Goal: Information Seeking & Learning: Learn about a topic

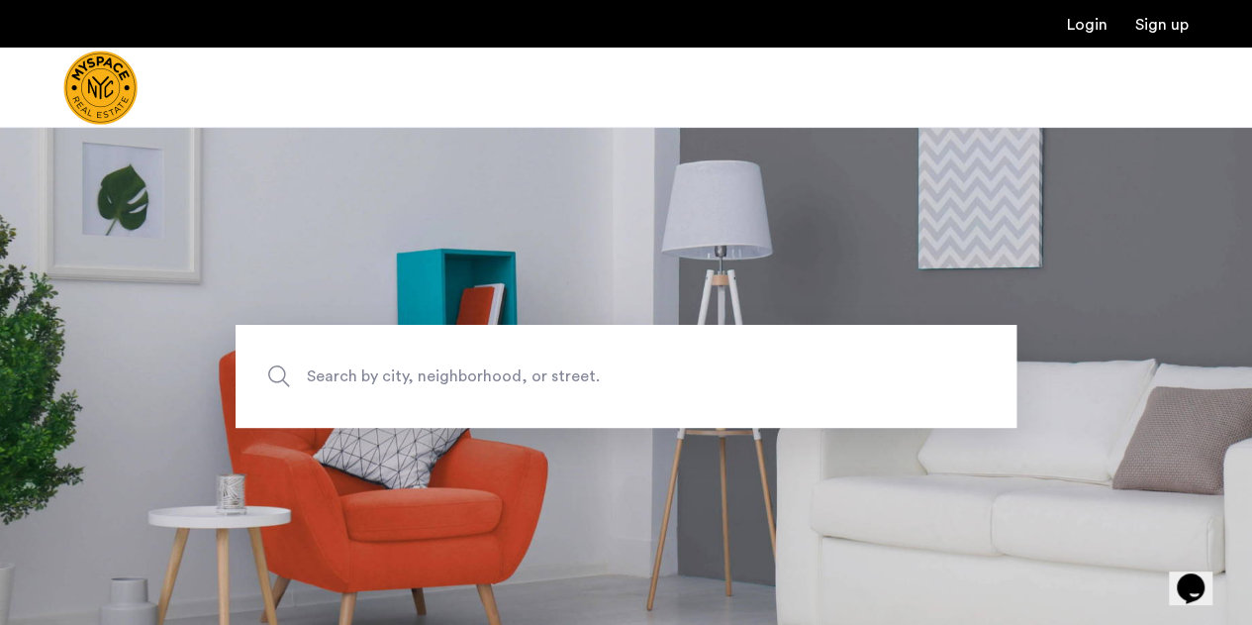
click at [420, 366] on span "Search by city, neighborhood, or street." at bounding box center [580, 375] width 547 height 27
click at [420, 366] on input "Search by city, neighborhood, or street." at bounding box center [626, 376] width 781 height 103
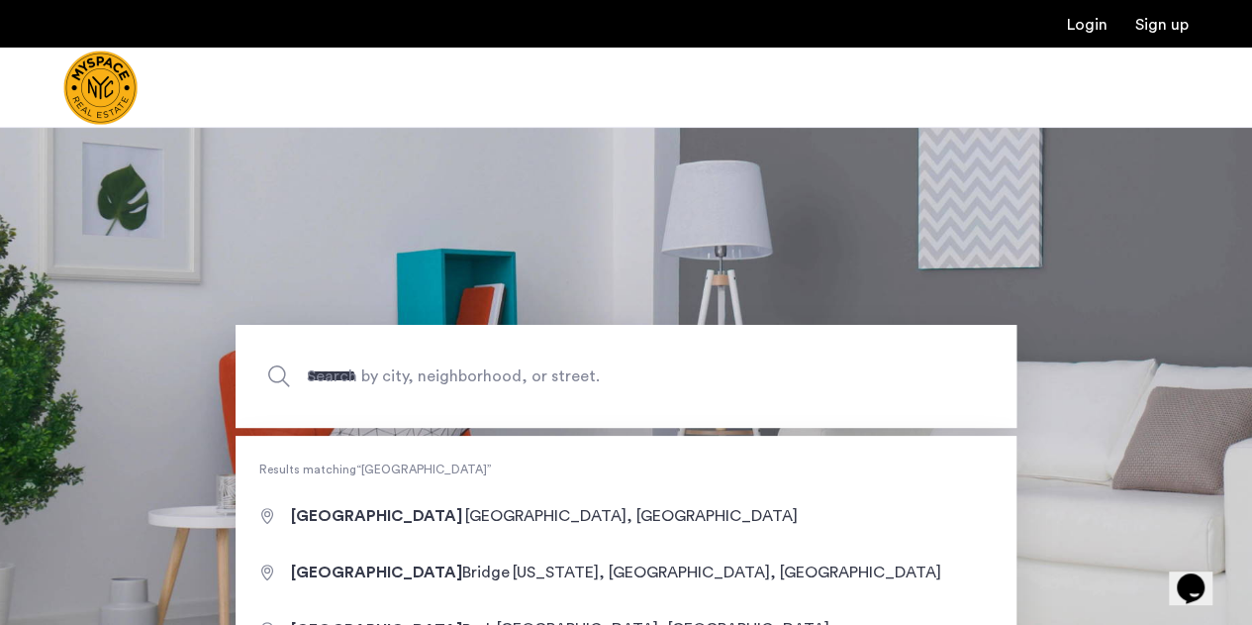
type input "**********"
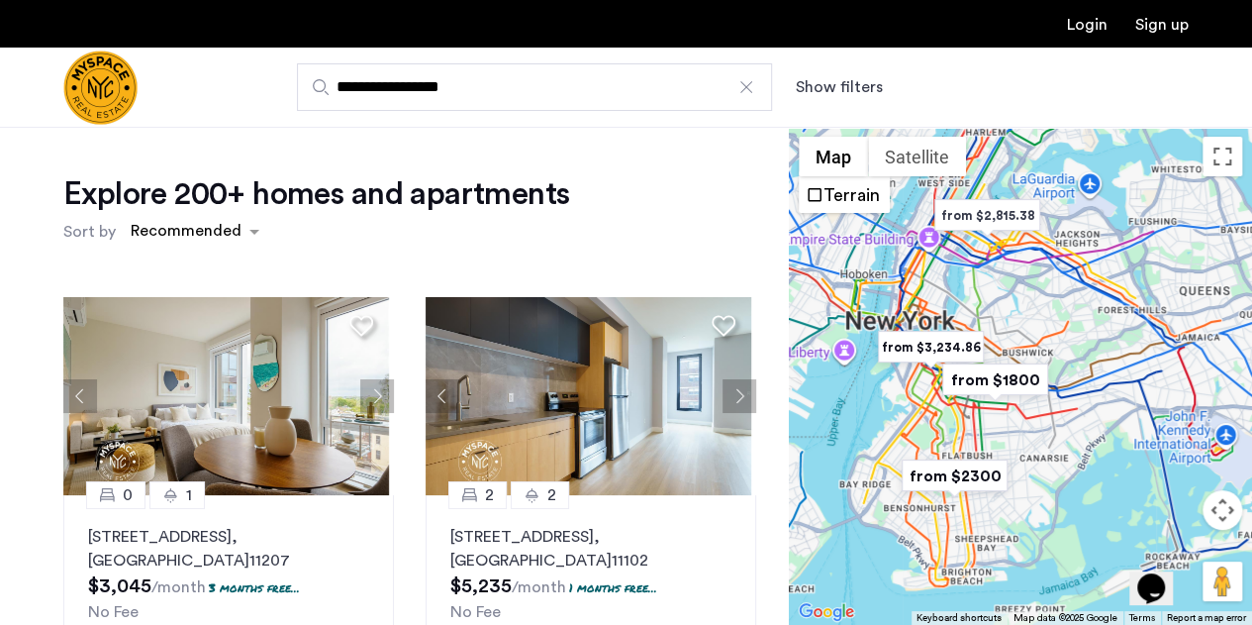
click at [822, 78] on button "Show filters" at bounding box center [839, 87] width 87 height 24
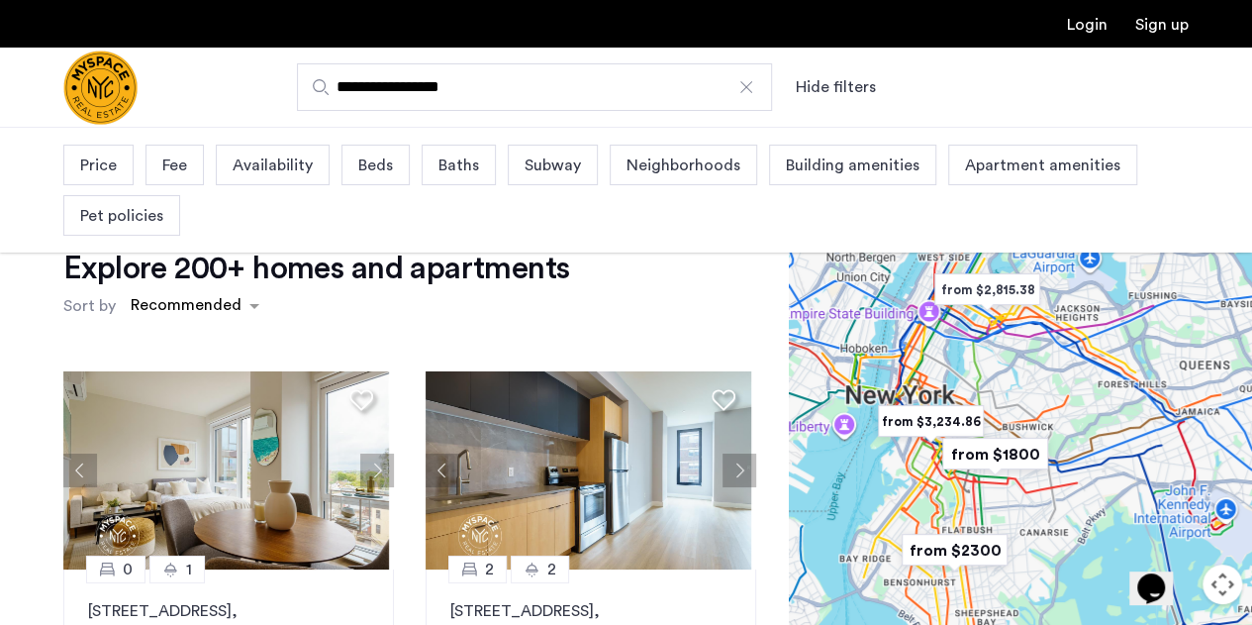
click at [84, 160] on span "Price" at bounding box center [98, 165] width 37 height 24
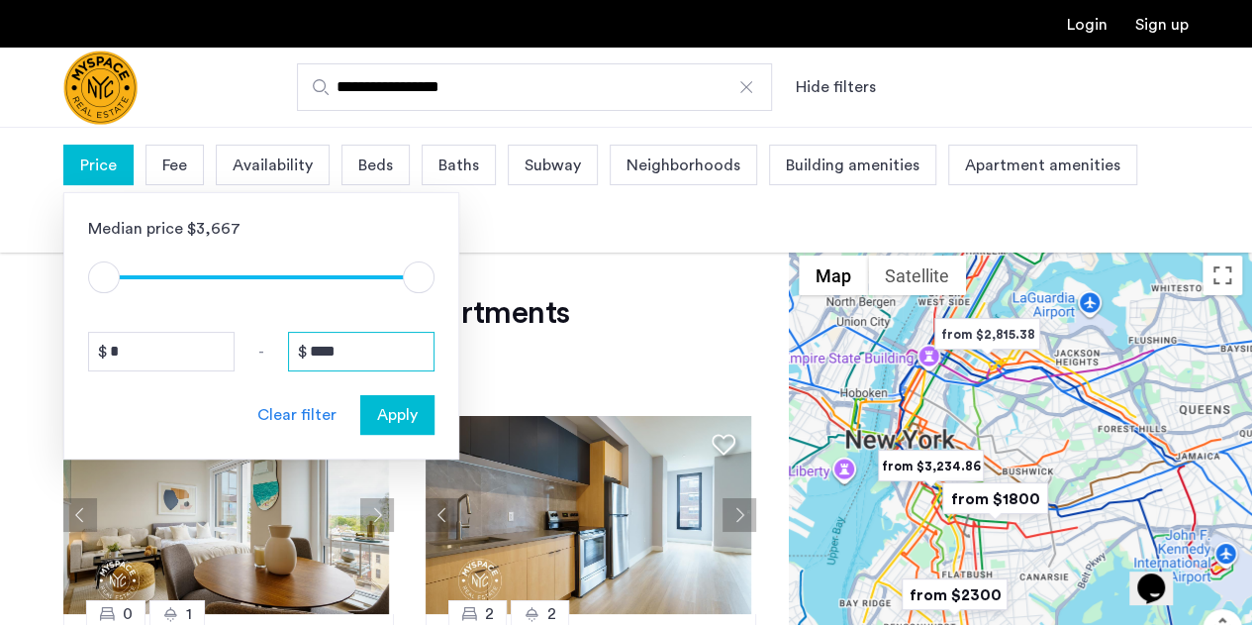
click at [337, 355] on input "****" at bounding box center [361, 352] width 147 height 40
drag, startPoint x: 364, startPoint y: 351, endPoint x: 194, endPoint y: 328, distance: 171.9
click at [194, 328] on div "Median price $3,667 $1 $8000 $1 $8000 * - **** Clear filter Apply" at bounding box center [261, 325] width 396 height 267
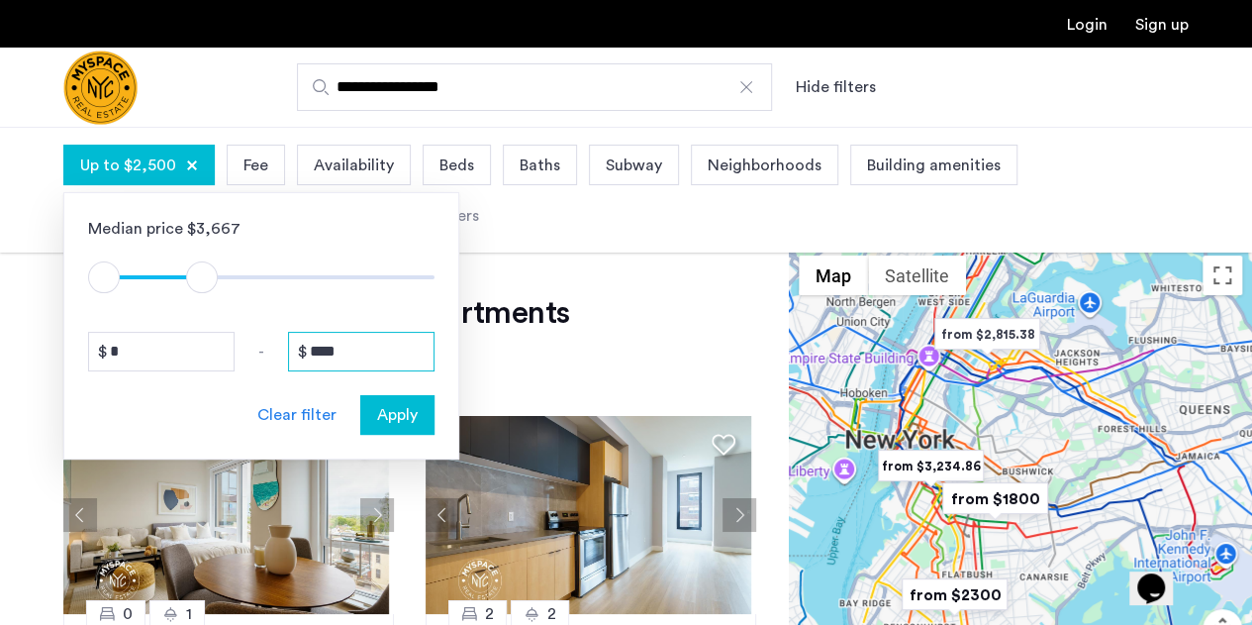
type input "****"
click at [383, 396] on button "Apply" at bounding box center [397, 415] width 74 height 40
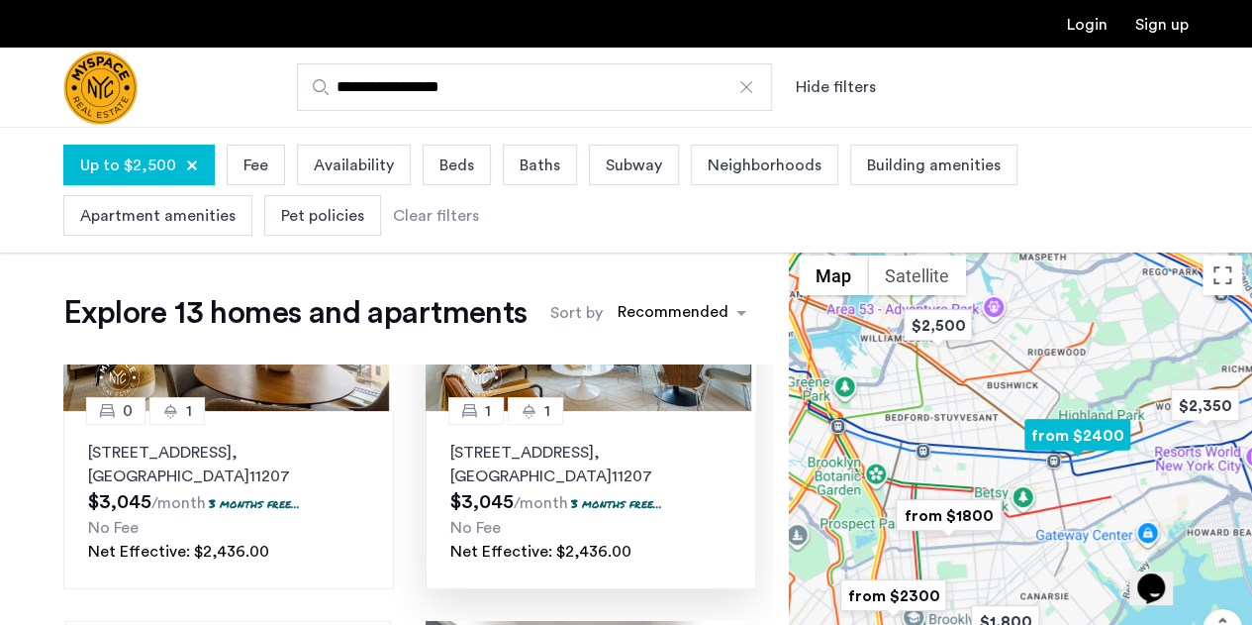
scroll to position [198, 0]
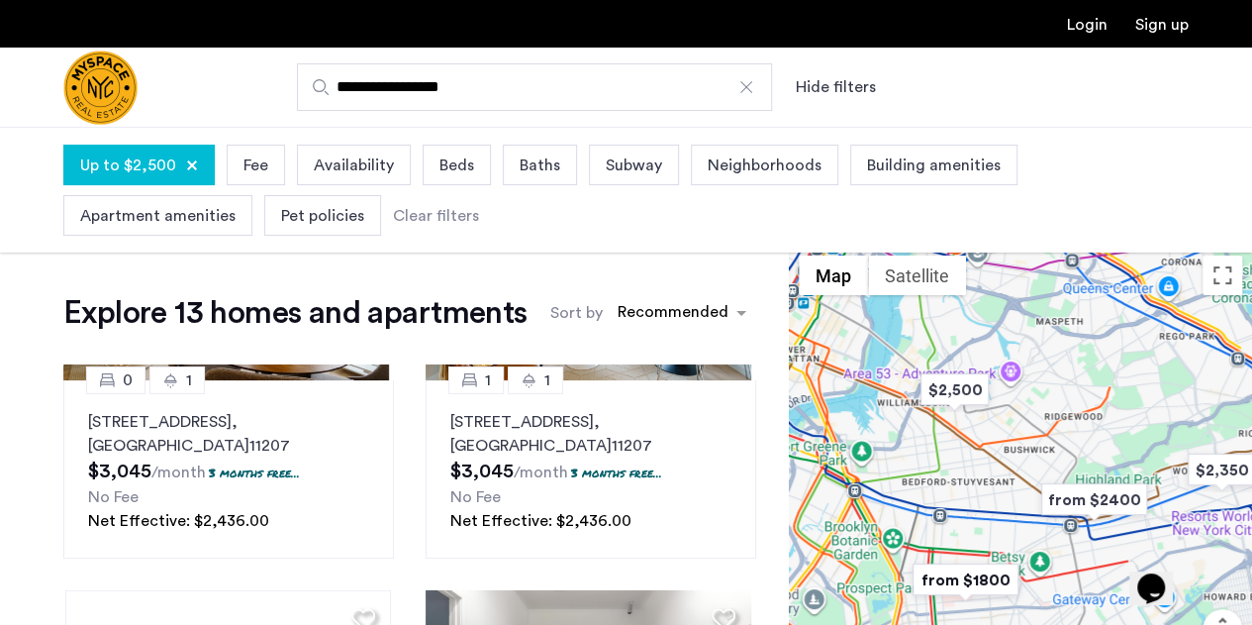
drag, startPoint x: 955, startPoint y: 387, endPoint x: 972, endPoint y: 455, distance: 70.4
click at [972, 455] on div at bounding box center [1020, 495] width 463 height 498
click at [954, 392] on img "$2,500" at bounding box center [955, 390] width 84 height 45
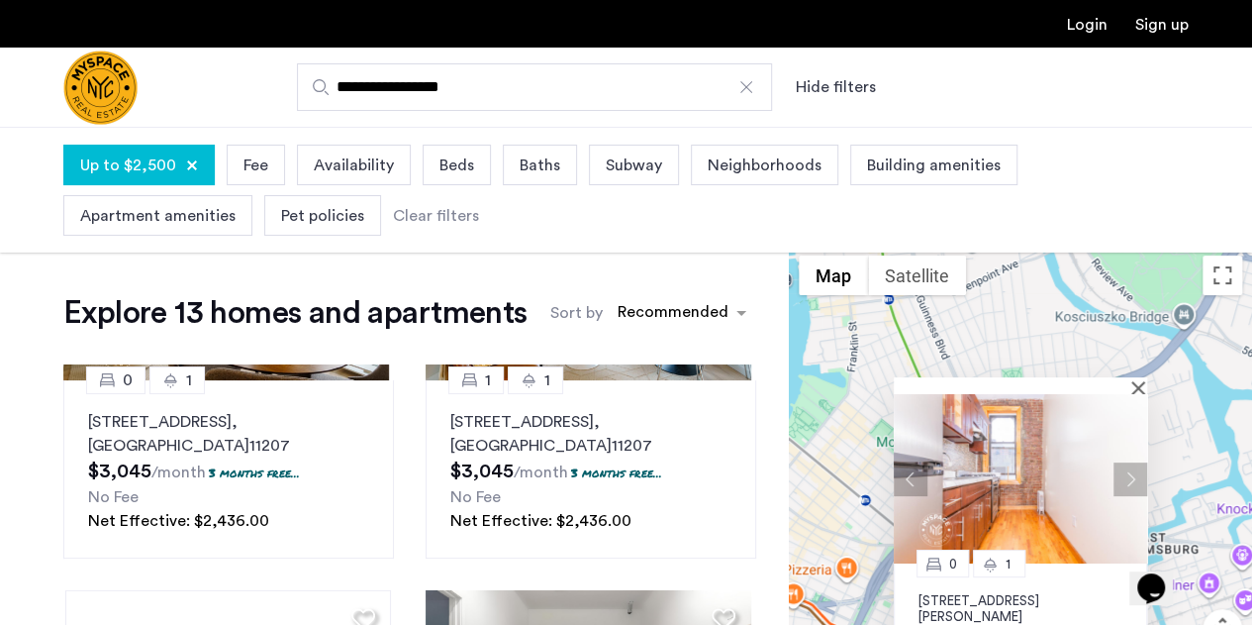
click at [1128, 469] on button "Next apartment" at bounding box center [1131, 478] width 34 height 34
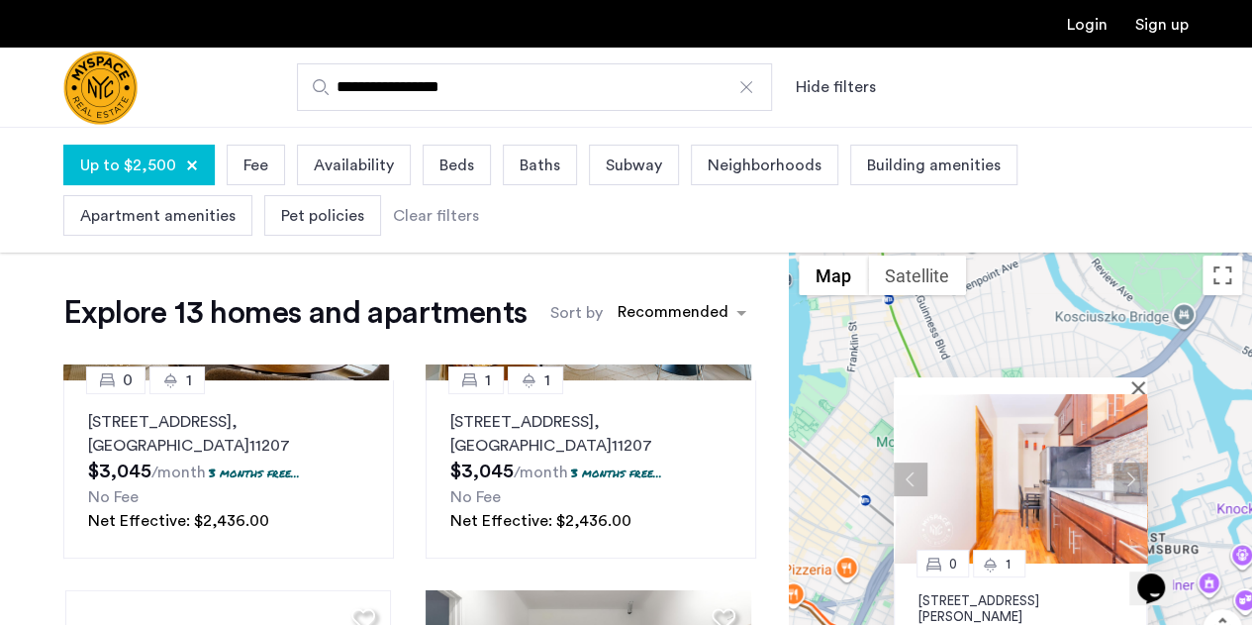
click at [1131, 476] on button "Next apartment" at bounding box center [1131, 478] width 34 height 34
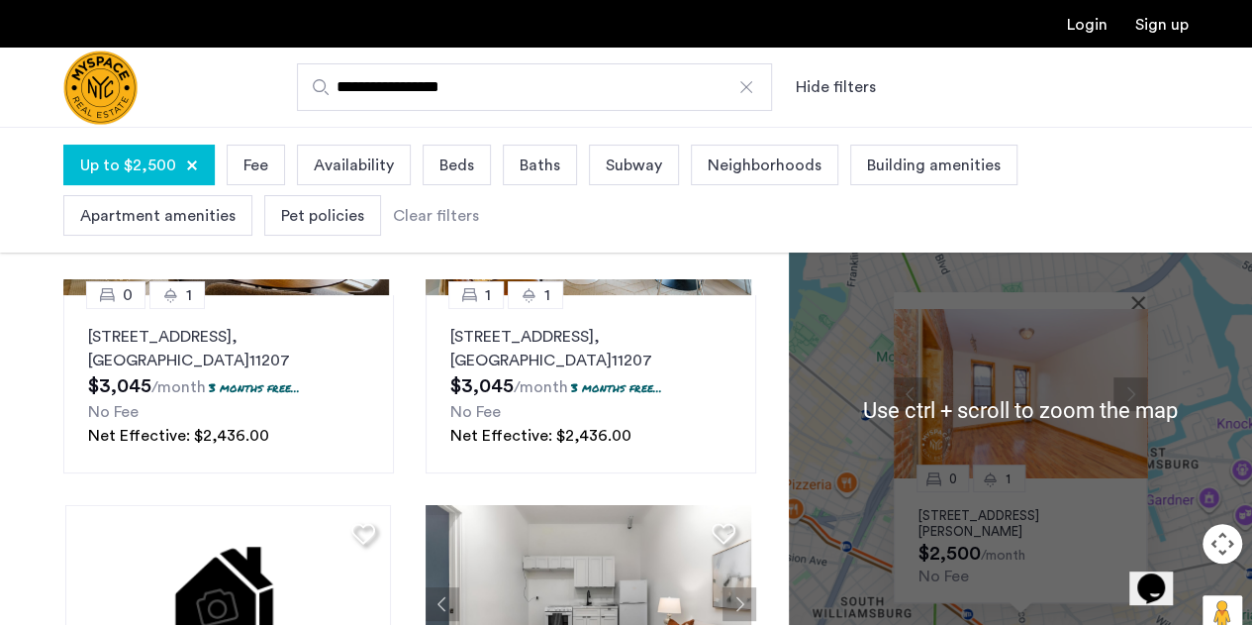
scroll to position [99, 0]
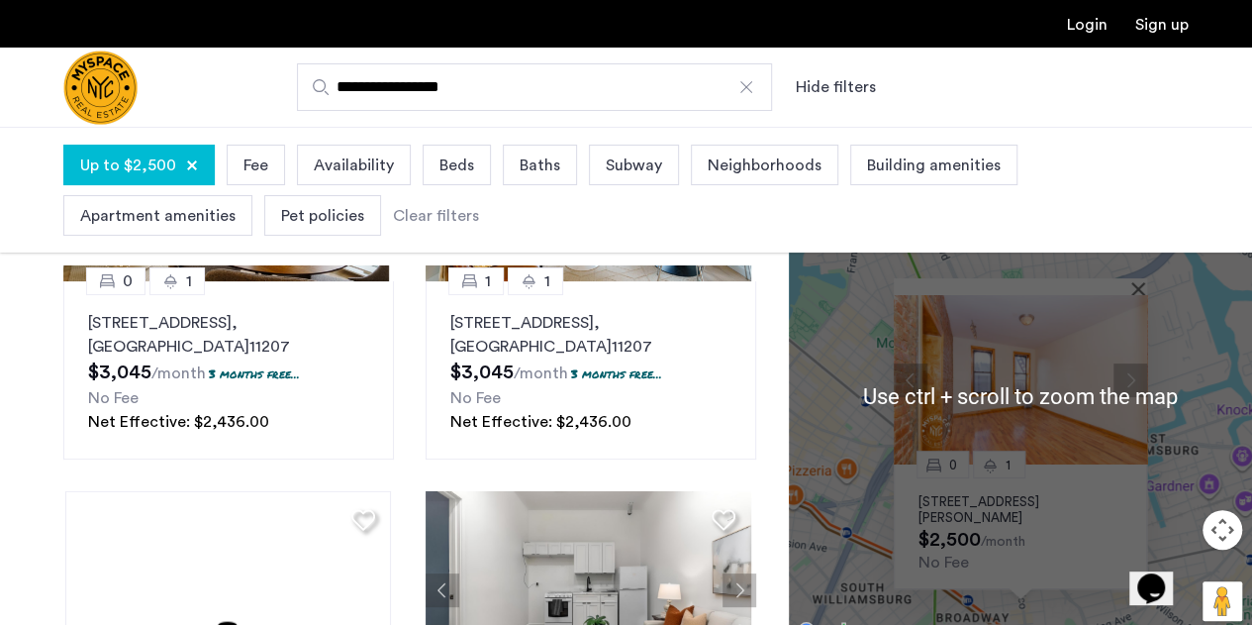
click at [1188, 437] on div "0 1 126 Graham Ave, Unit 1B, Brooklyn, NY 11206 $2,500 /month No Fee" at bounding box center [1020, 396] width 463 height 498
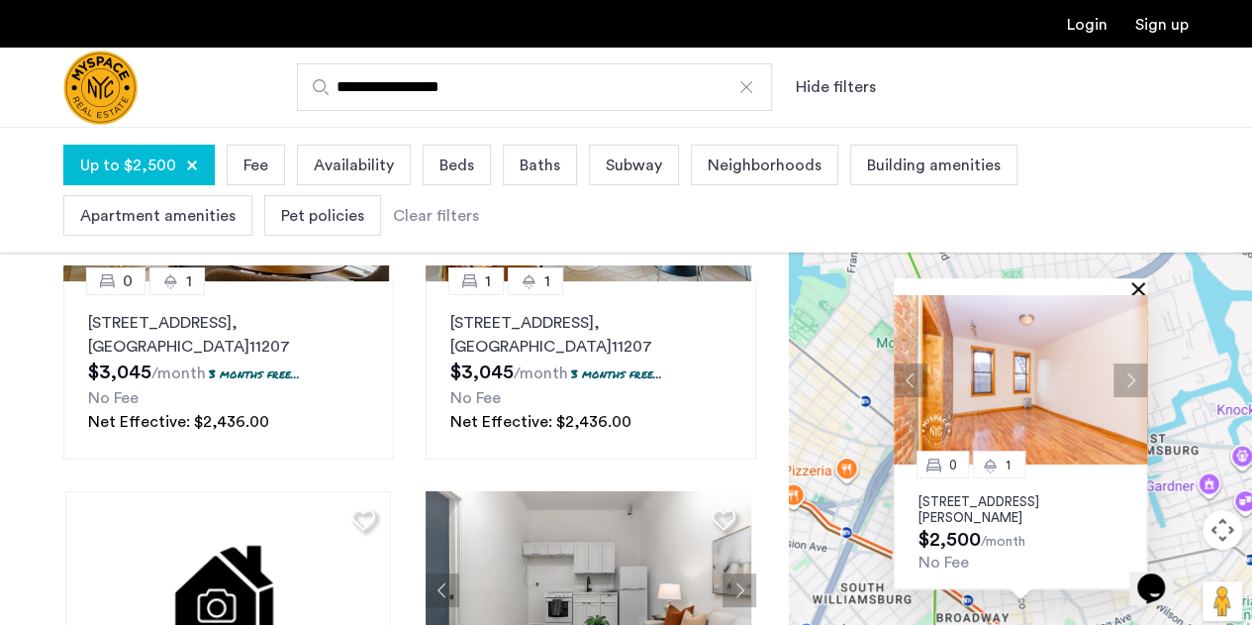
click at [1144, 286] on button "Close" at bounding box center [1143, 288] width 14 height 14
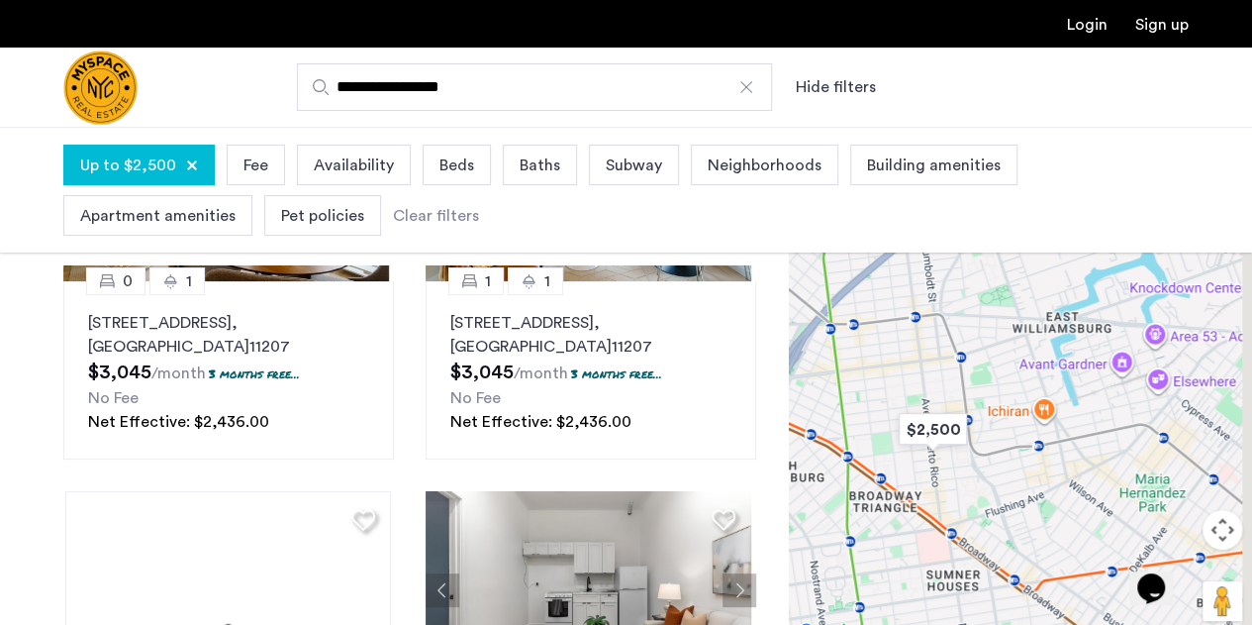
drag, startPoint x: 1063, startPoint y: 537, endPoint x: 961, endPoint y: 401, distance: 169.7
click at [961, 401] on div at bounding box center [1020, 396] width 463 height 498
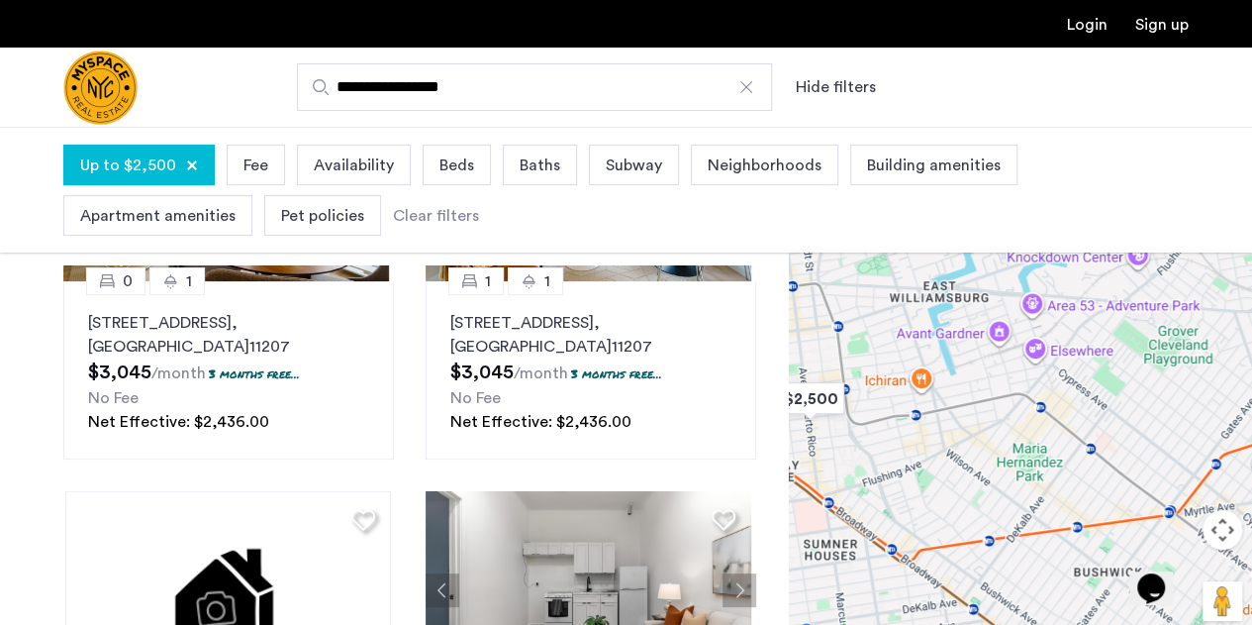
drag, startPoint x: 1119, startPoint y: 534, endPoint x: 1010, endPoint y: 514, distance: 110.7
click at [1010, 514] on div at bounding box center [1020, 396] width 463 height 498
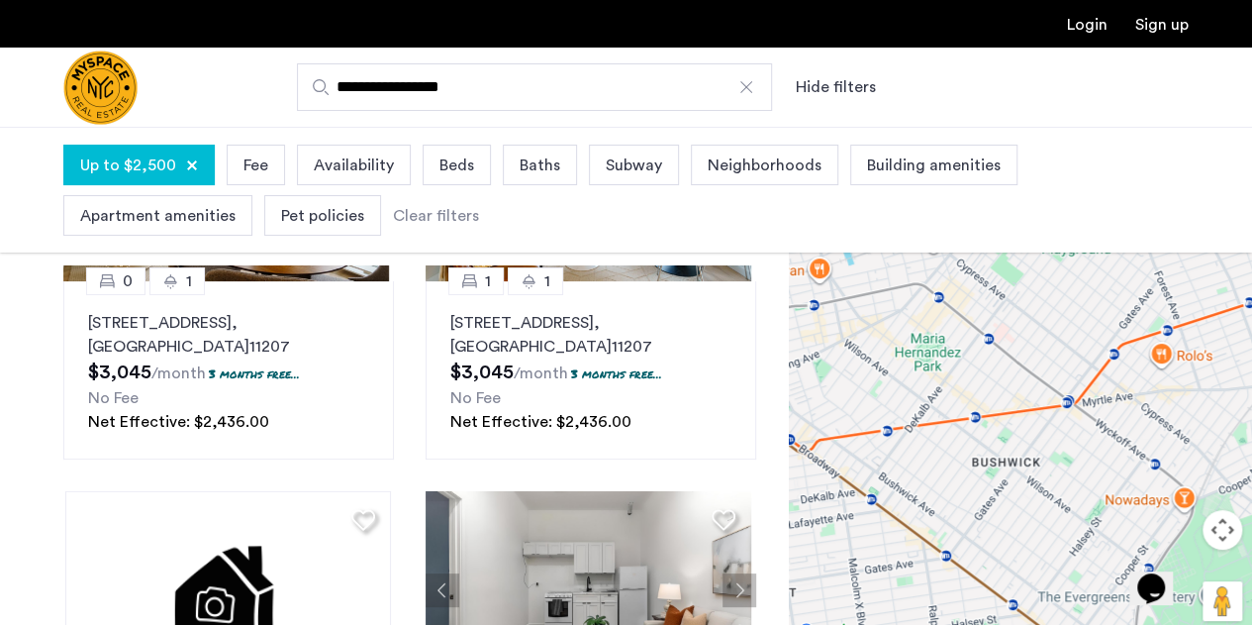
drag, startPoint x: 1112, startPoint y: 473, endPoint x: 1031, endPoint y: 365, distance: 135.0
click at [1031, 365] on div at bounding box center [1020, 396] width 463 height 498
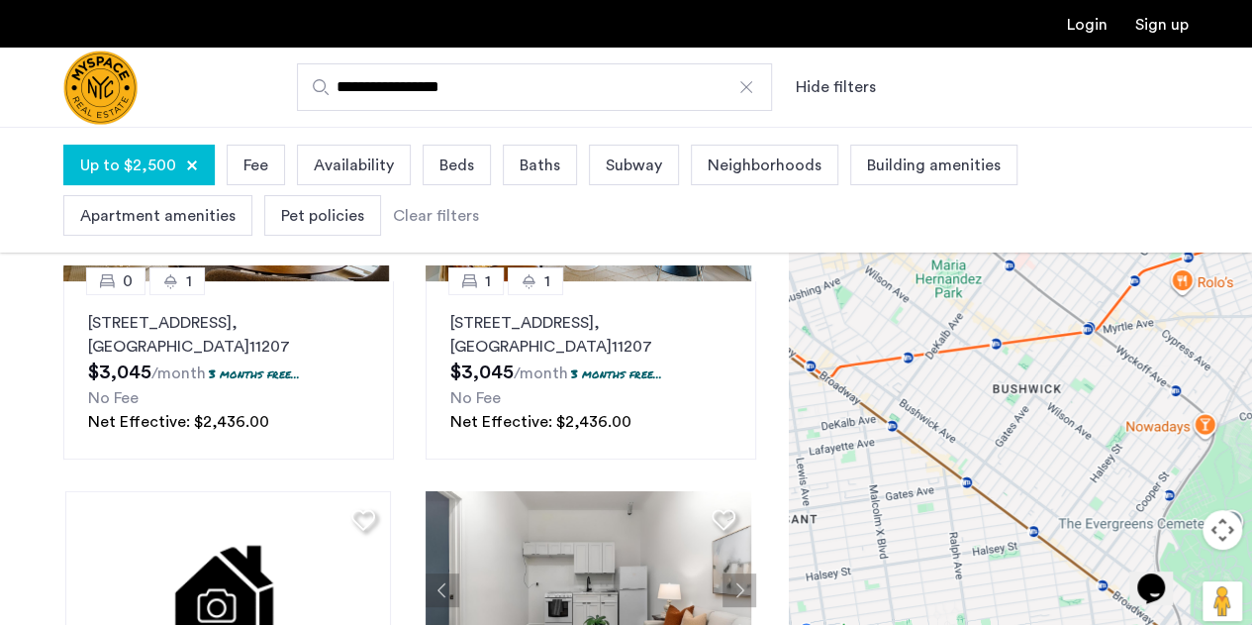
drag, startPoint x: 1043, startPoint y: 429, endPoint x: 1127, endPoint y: 518, distance: 122.6
click at [1127, 518] on div at bounding box center [1020, 396] width 463 height 498
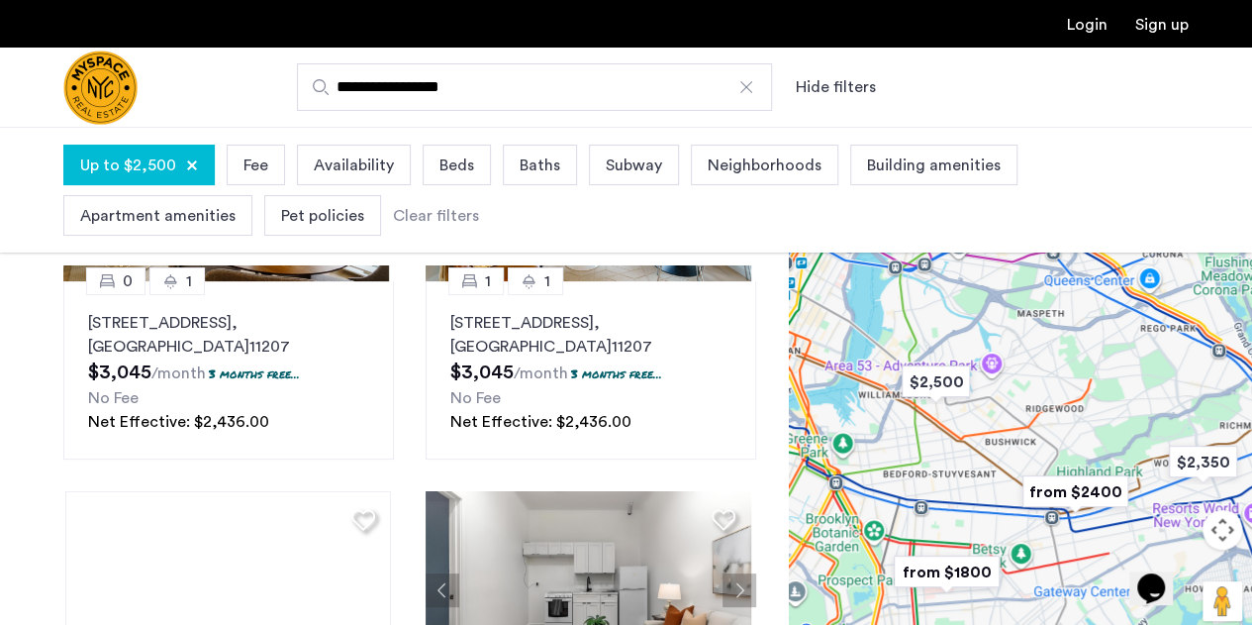
drag, startPoint x: 1016, startPoint y: 504, endPoint x: 993, endPoint y: 432, distance: 75.8
click at [993, 432] on div at bounding box center [1020, 396] width 463 height 498
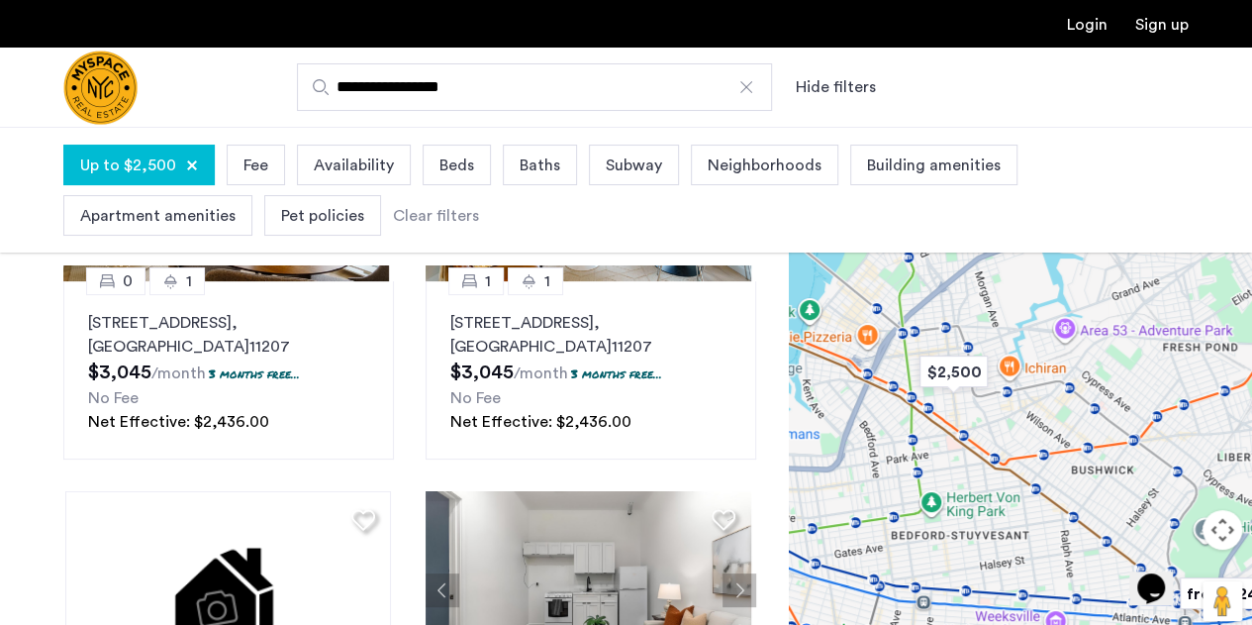
drag, startPoint x: 989, startPoint y: 471, endPoint x: 1073, endPoint y: 494, distance: 87.2
click at [1073, 494] on div at bounding box center [1020, 396] width 463 height 498
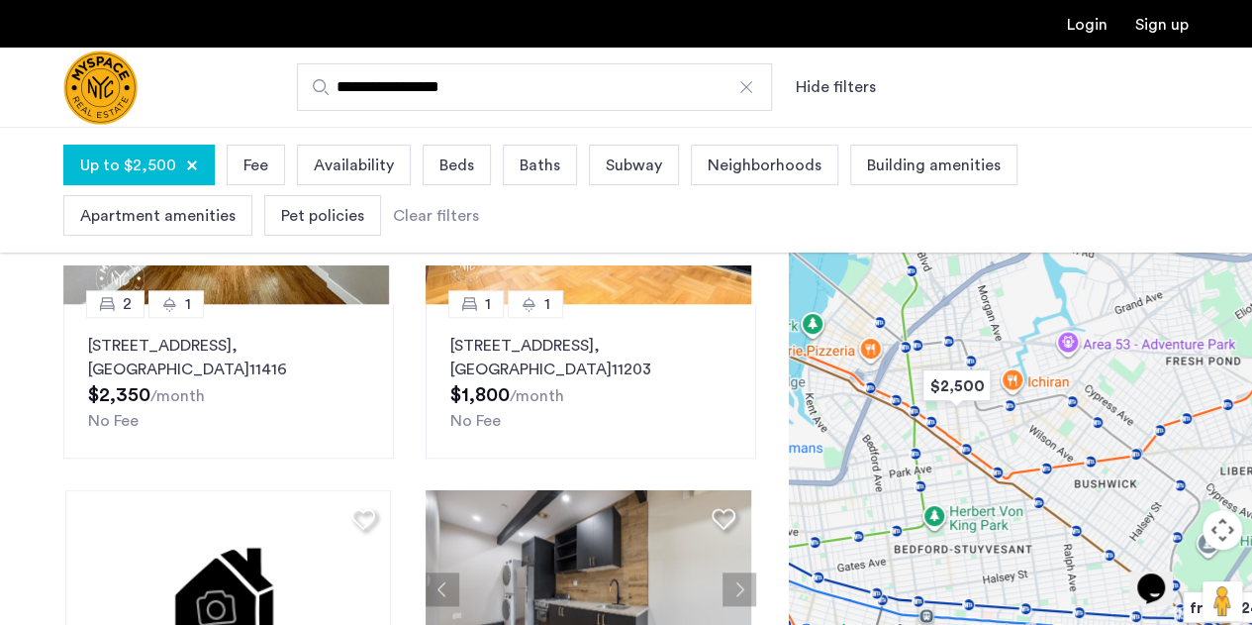
scroll to position [990, 0]
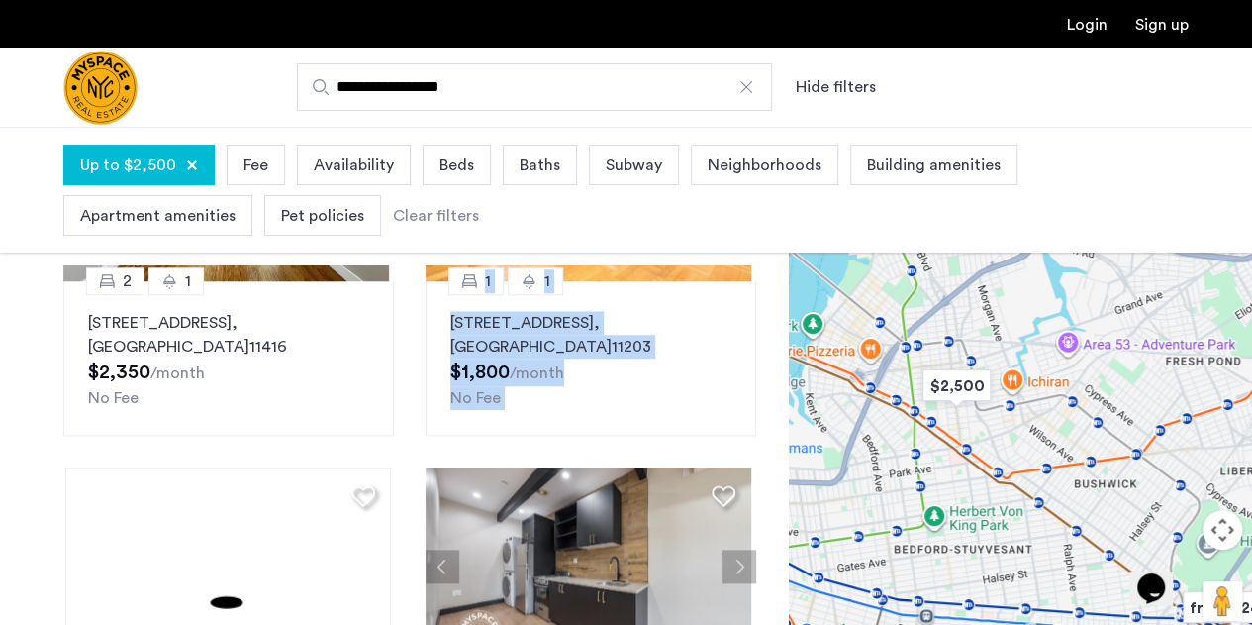
drag, startPoint x: 395, startPoint y: 445, endPoint x: 389, endPoint y: 496, distance: 51.8
click at [389, 496] on div "0 1 2840 Atlantic Avenue, Unit 310, Brooklyn , NY 11207 $3,045 /month 3 months …" at bounding box center [410, 600] width 725 height 671
click at [408, 430] on div "0 1 2840 Atlantic Avenue, Unit 310, Brooklyn , NY 11207 $3,045 /month 3 months …" at bounding box center [410, 600] width 725 height 671
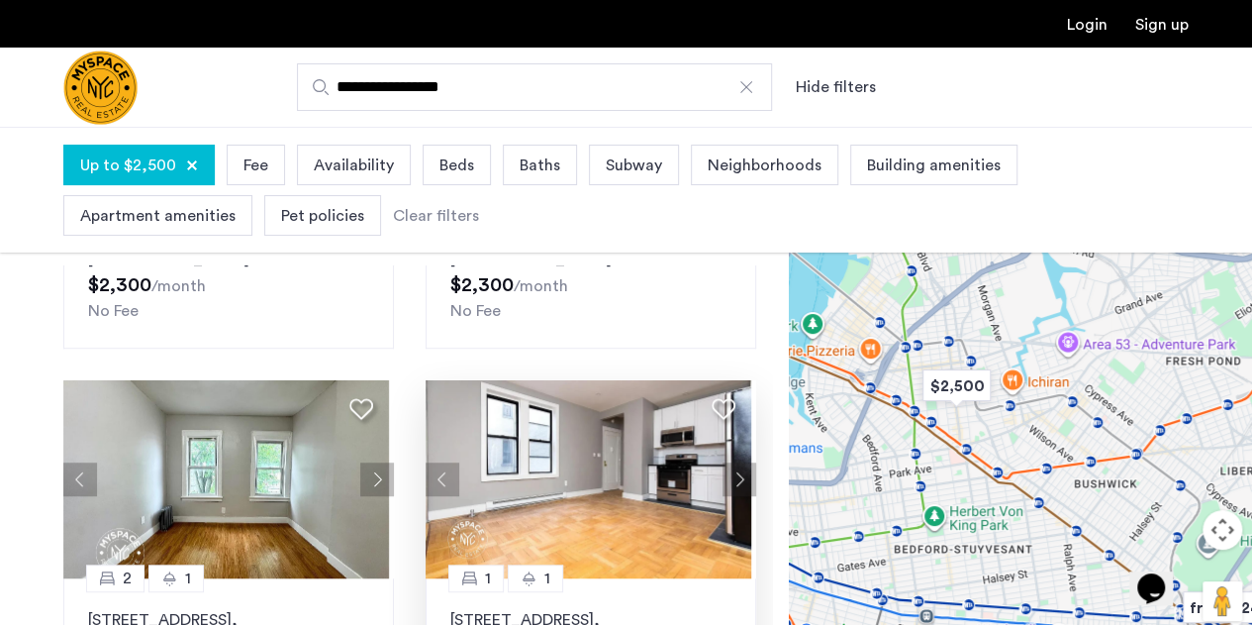
scroll to position [792, 0]
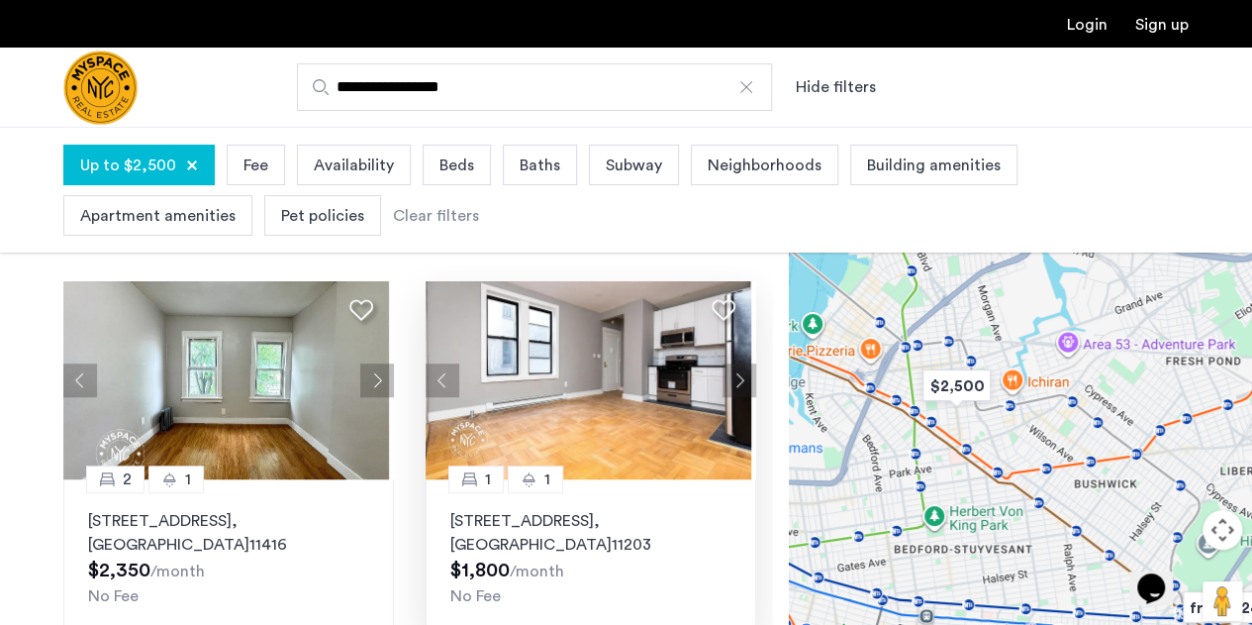
click at [596, 415] on img at bounding box center [589, 380] width 326 height 198
